Goal: Browse casually: Explore the website without a specific task or goal

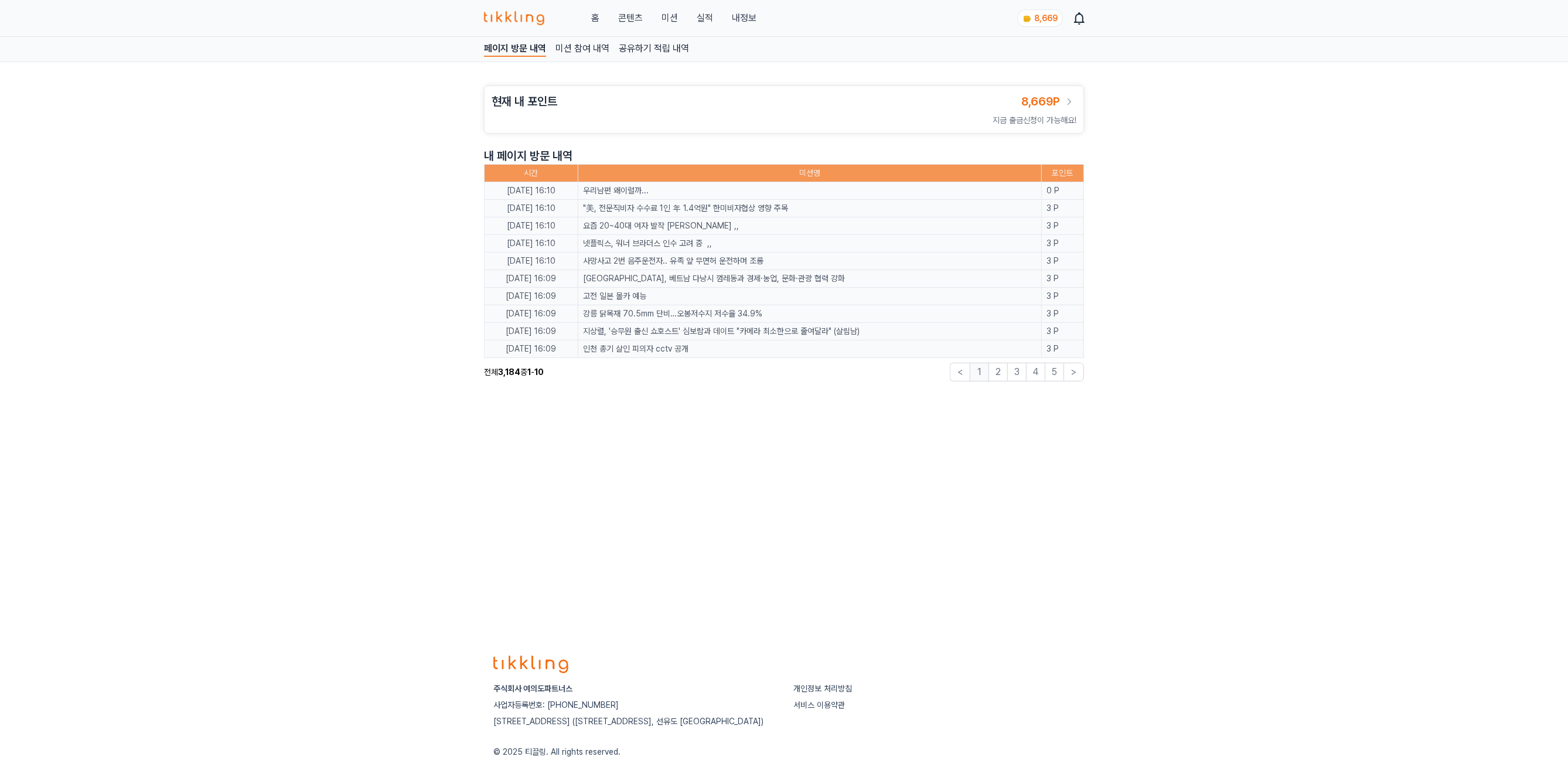
click at [716, 474] on div "페이지 방문 내역 미션 참여 내역 공유하기 적립 내역 현재 내 포인트 8,669P 지금 출금신청이 가능해요! 내 페이지 방문 내역 시간 미션명…" at bounding box center [784, 337] width 1568 height 600
click at [643, 18] on div "홈 콘텐츠 미션 실적 내정보" at bounding box center [620, 18] width 273 height 14
click at [637, 18] on link "콘텐츠" at bounding box center [630, 18] width 25 height 14
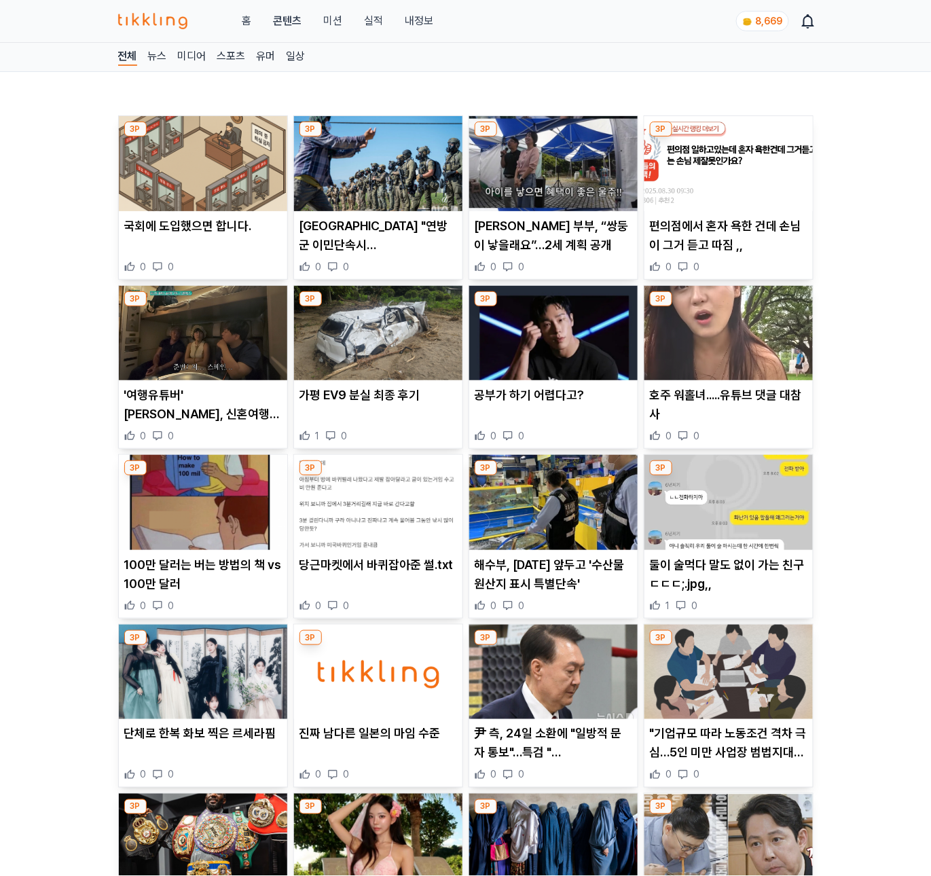
click at [149, 177] on img at bounding box center [203, 163] width 168 height 95
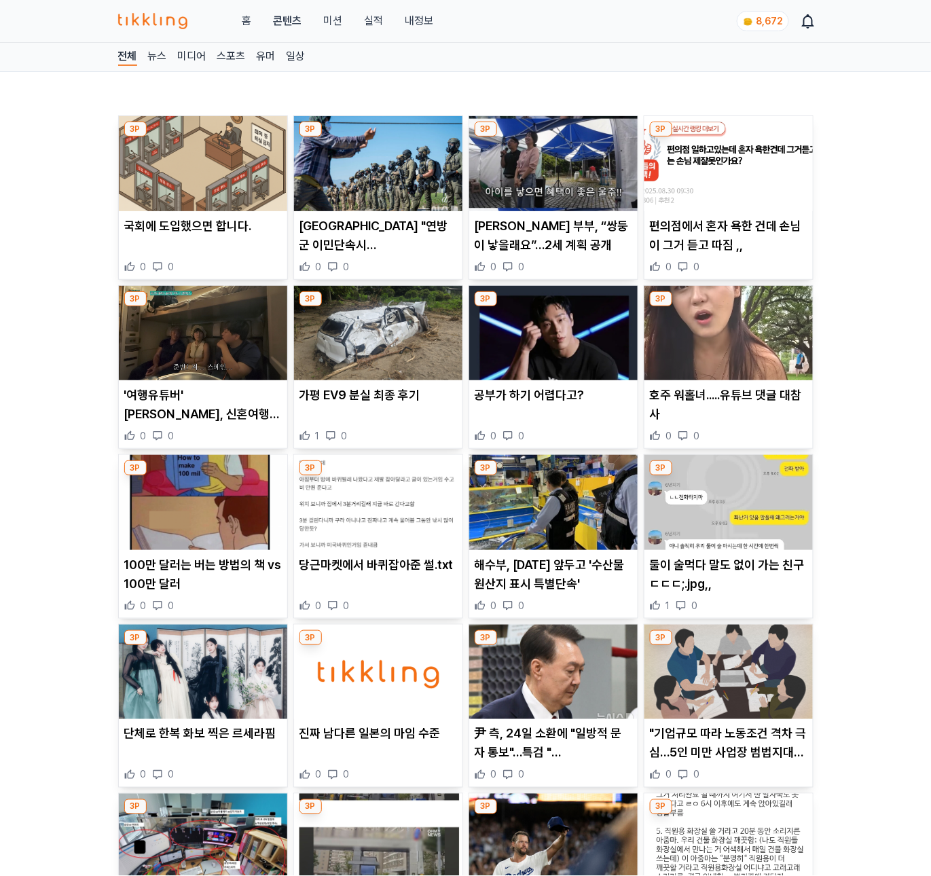
click at [368, 181] on img at bounding box center [378, 163] width 168 height 95
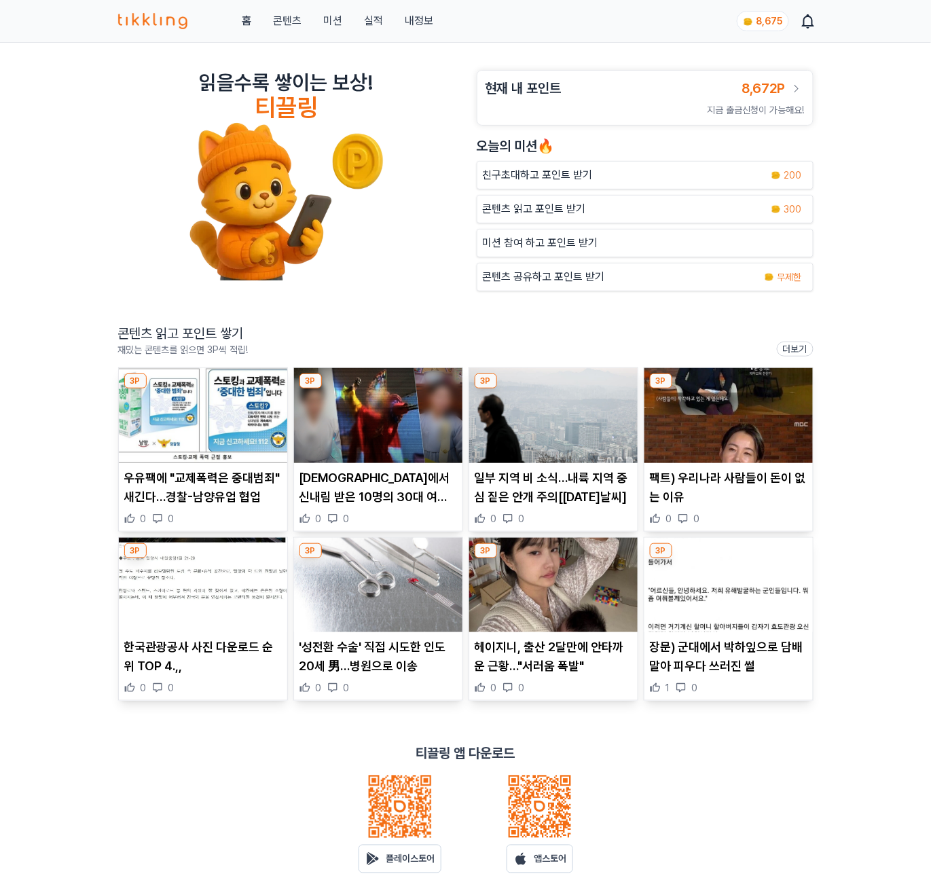
click at [342, 417] on img at bounding box center [378, 415] width 168 height 95
click at [552, 449] on img at bounding box center [553, 415] width 168 height 95
click at [719, 427] on img at bounding box center [729, 415] width 168 height 95
click at [177, 621] on img at bounding box center [203, 585] width 168 height 95
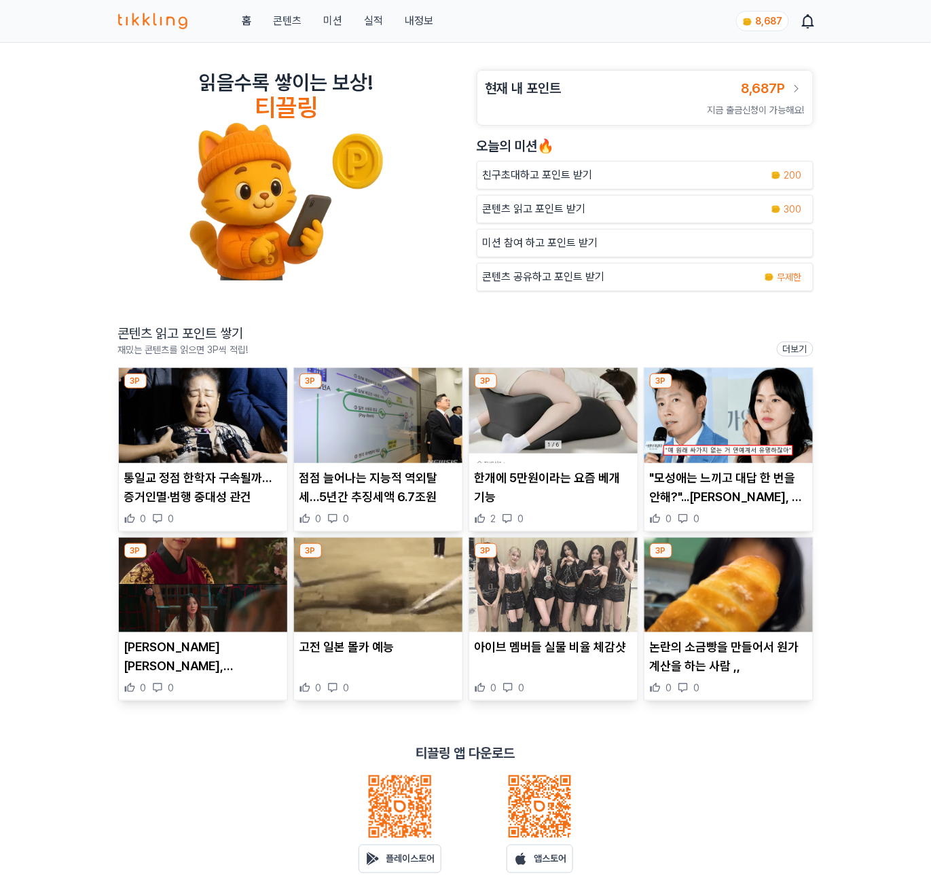
click at [205, 423] on img at bounding box center [203, 415] width 168 height 95
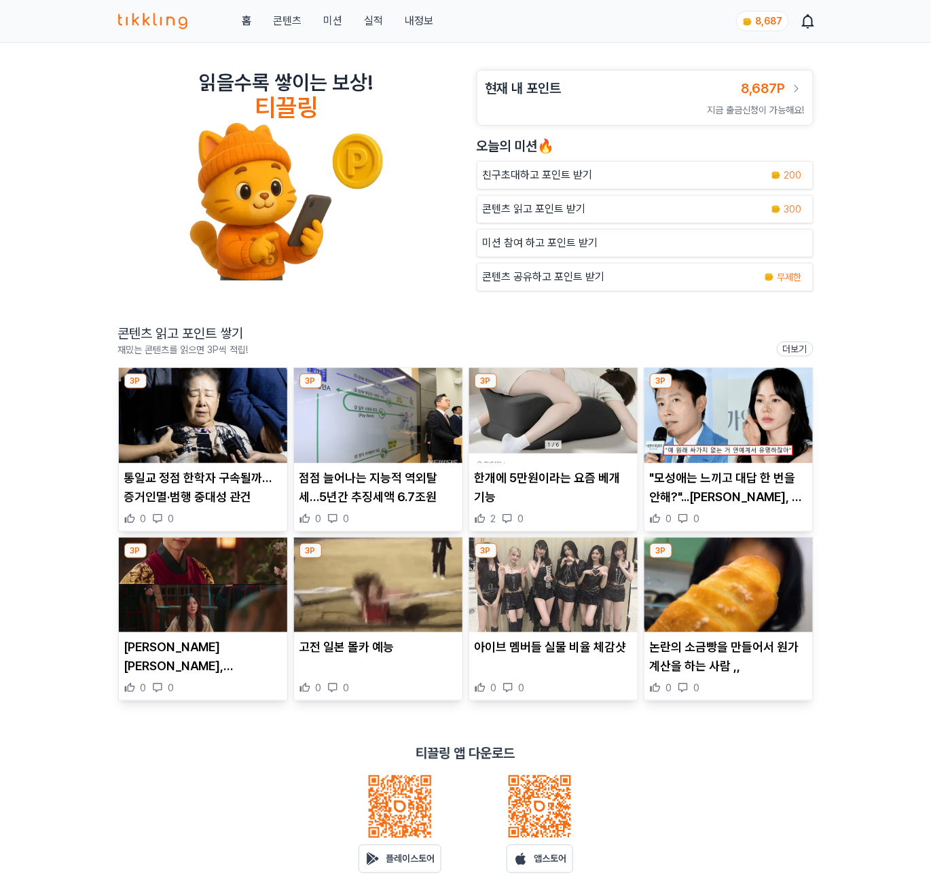
click at [380, 452] on img at bounding box center [378, 415] width 168 height 95
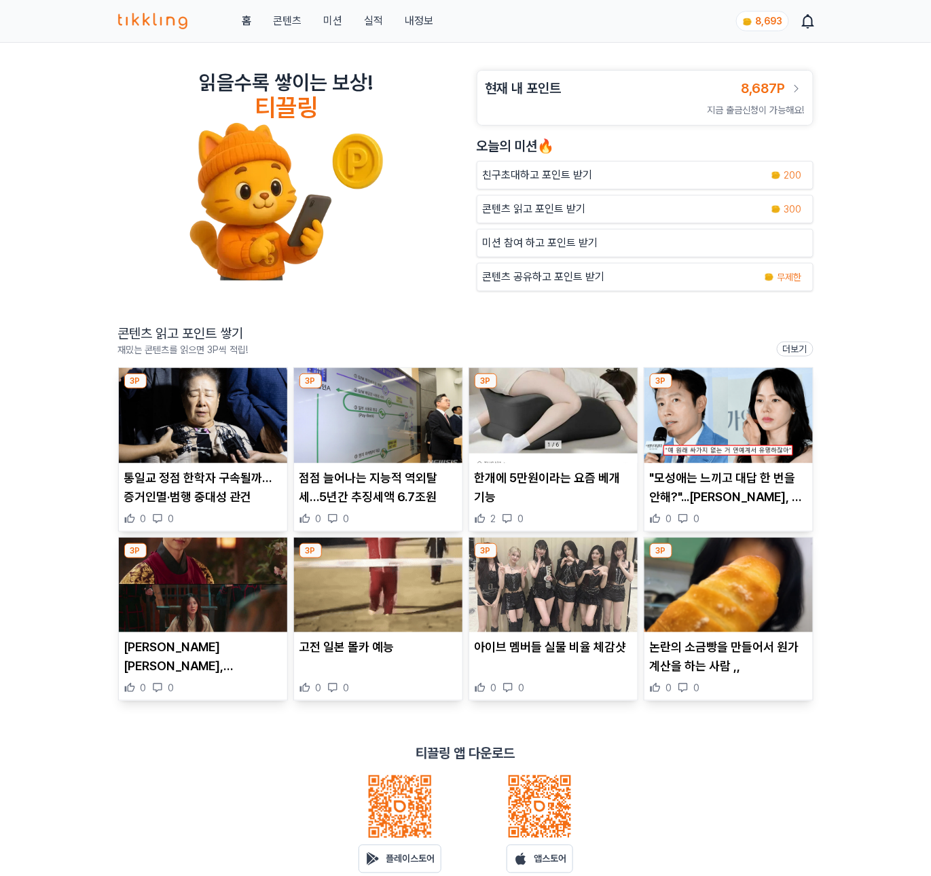
click at [199, 560] on img at bounding box center [203, 585] width 168 height 95
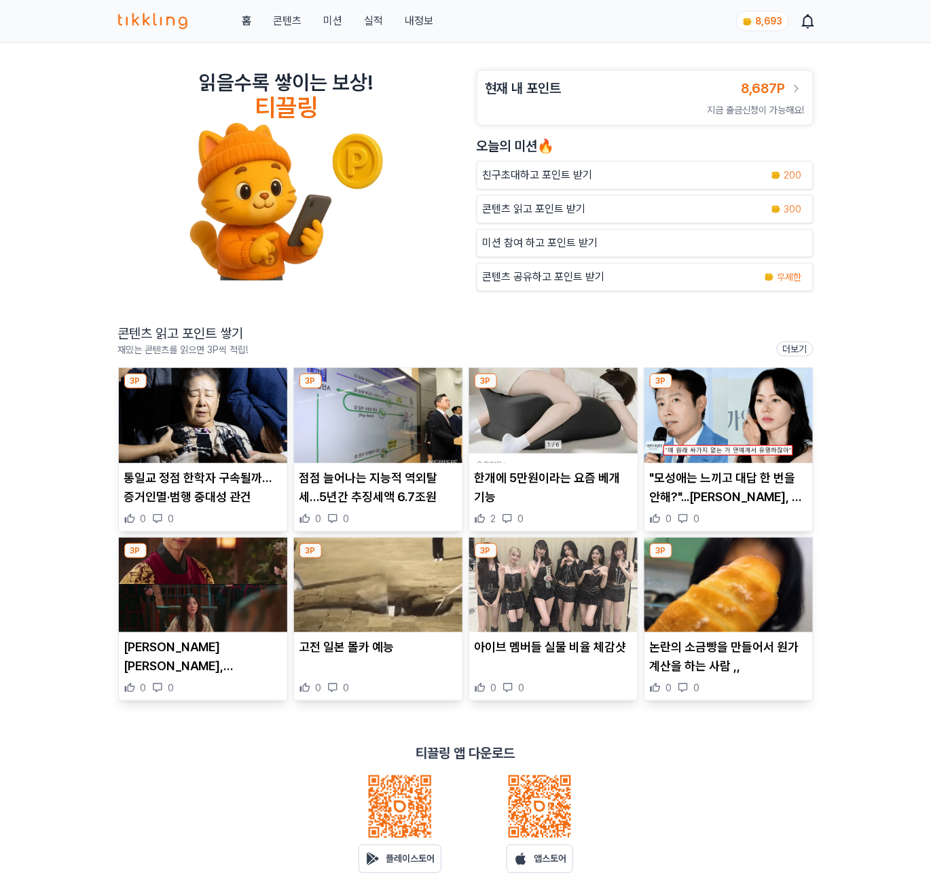
click at [405, 619] on img at bounding box center [378, 585] width 168 height 95
click at [374, 20] on link "실적" at bounding box center [373, 21] width 19 height 16
